Goal: Transaction & Acquisition: Purchase product/service

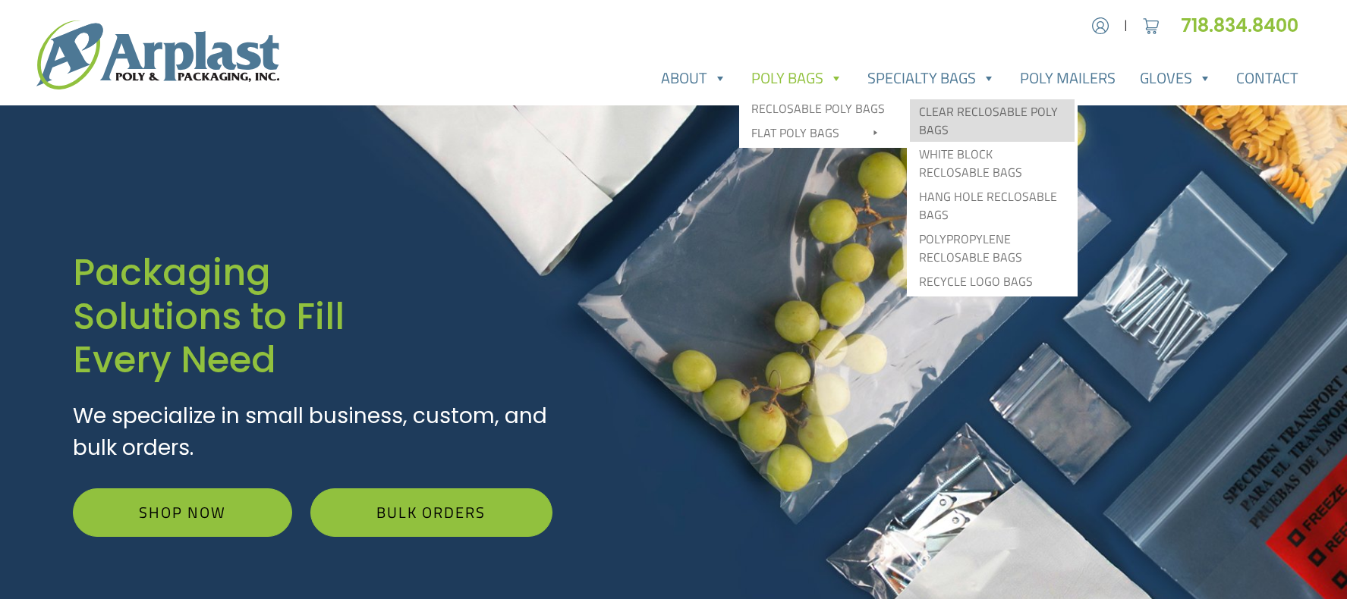
click at [957, 107] on link "Clear Reclosable Poly Bags" at bounding box center [992, 120] width 165 height 42
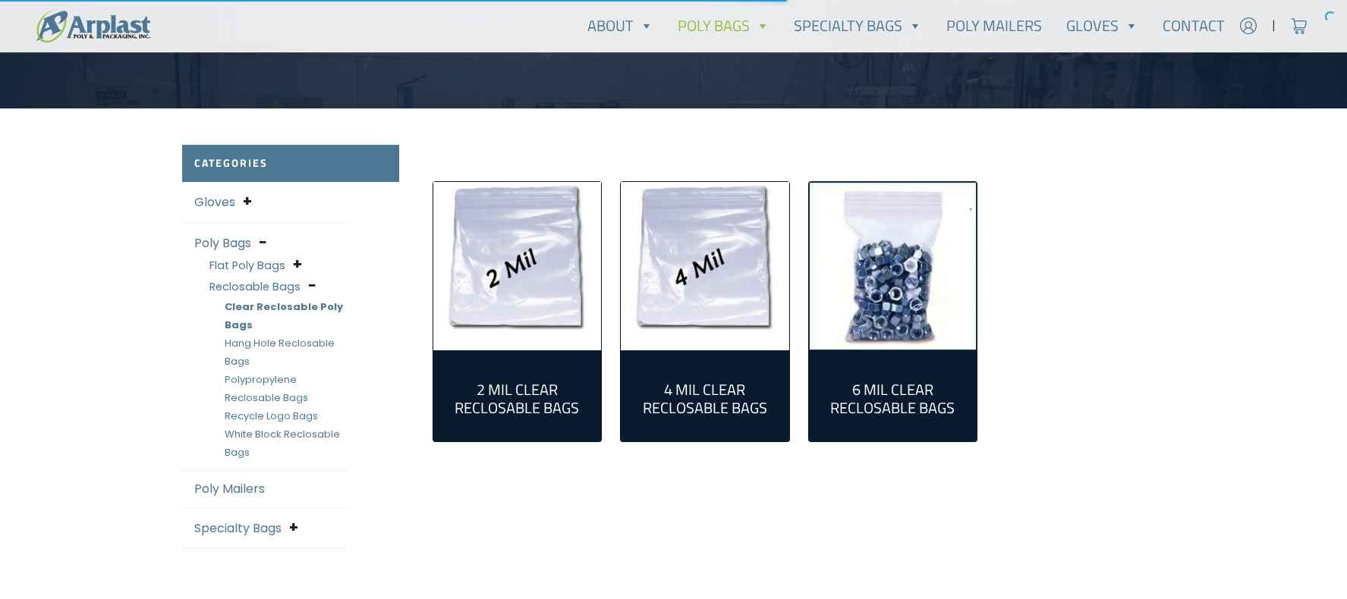
scroll to position [303, 0]
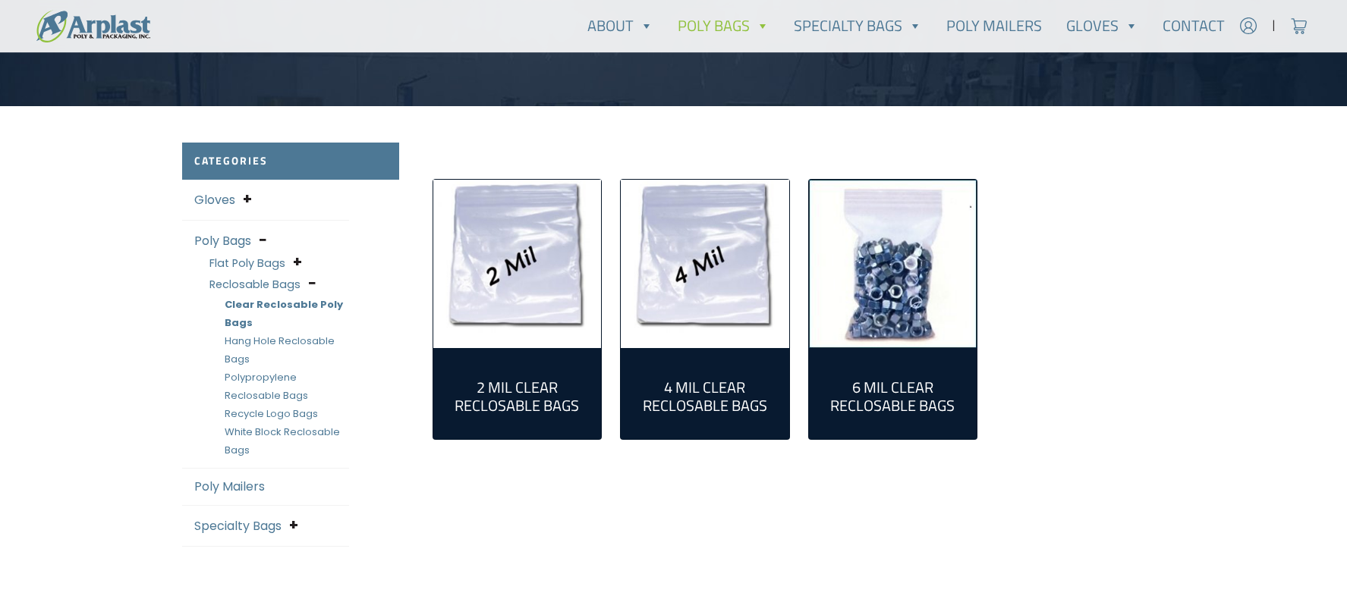
click at [519, 242] on img "Visit product category 2 Mil Clear Reclosable Bags" at bounding box center [517, 264] width 168 height 168
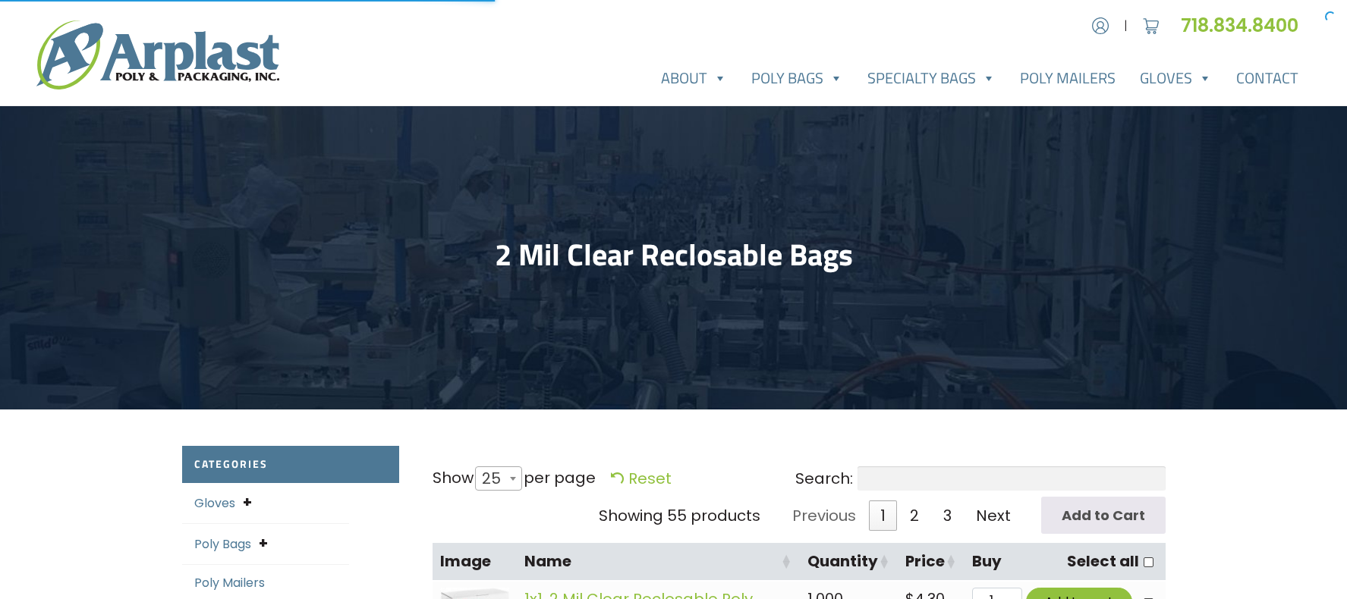
select select "25"
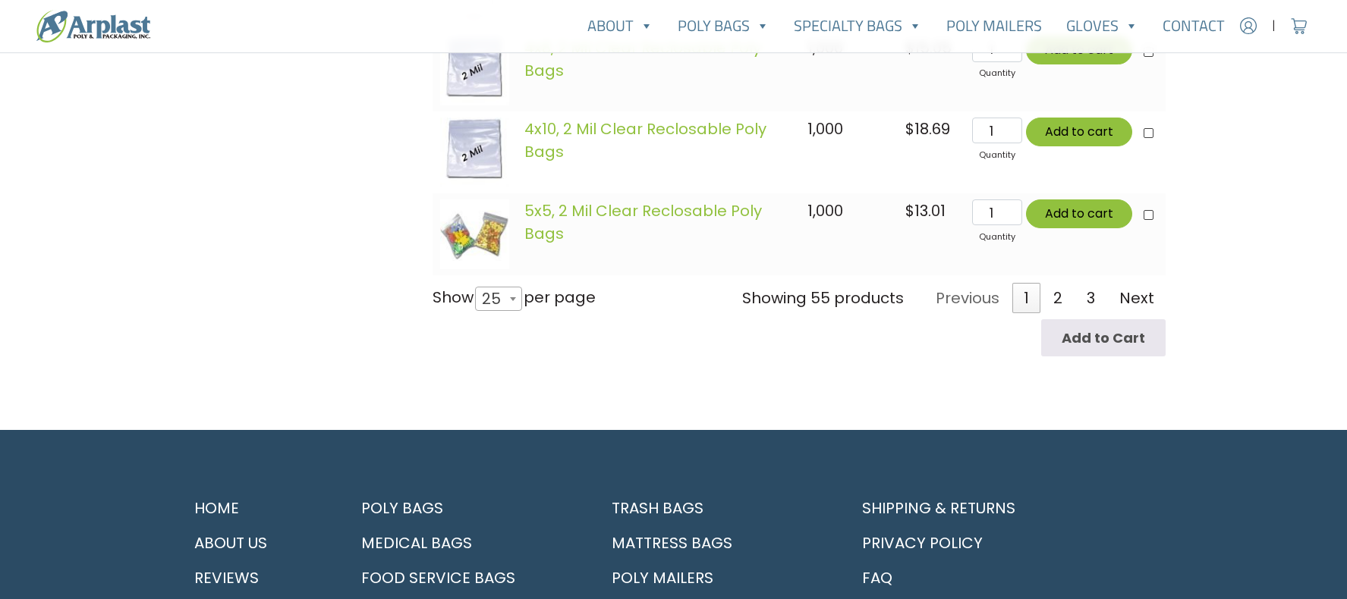
scroll to position [2517, 0]
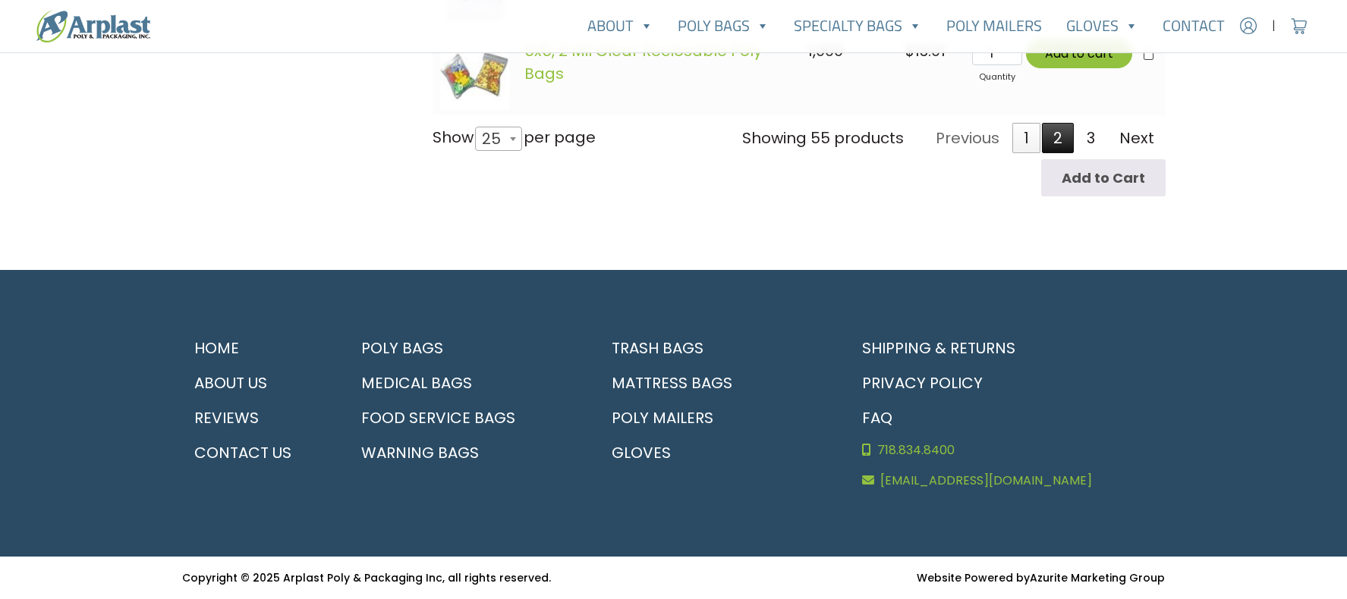
click at [1064, 133] on link "2" at bounding box center [1058, 138] width 32 height 30
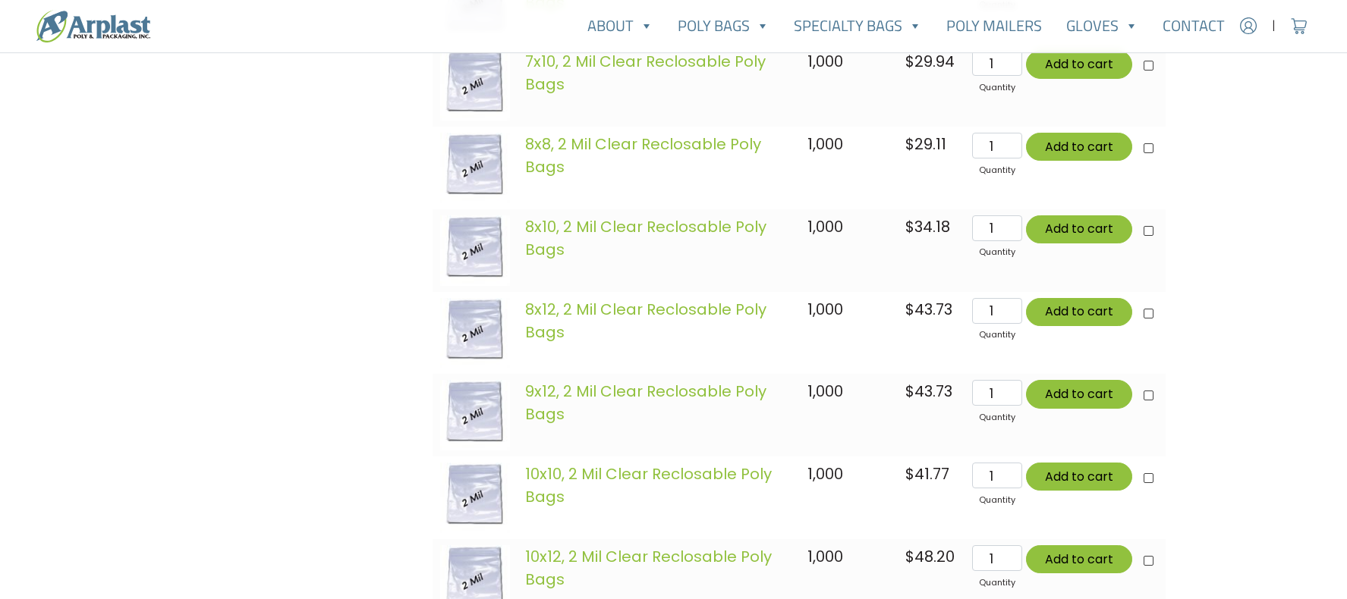
scroll to position [1756, 0]
